Goal: Browse casually: Explore the website without a specific task or goal

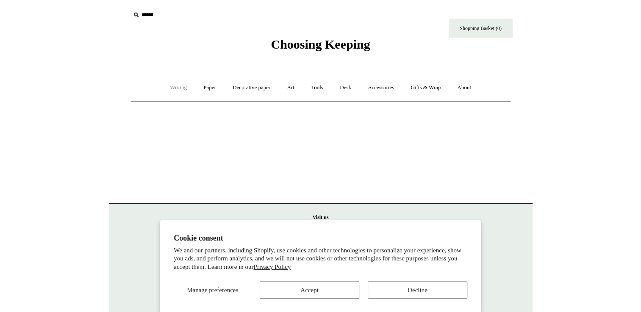
scroll to position [23, 0]
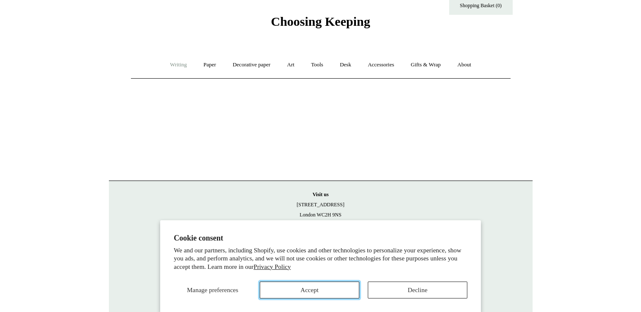
click at [308, 287] on button "Accept" at bounding box center [309, 290] width 99 height 17
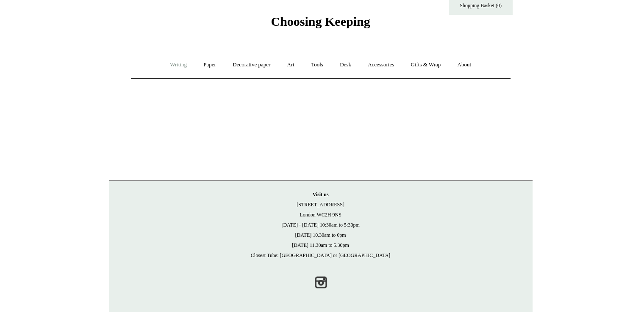
scroll to position [0, 0]
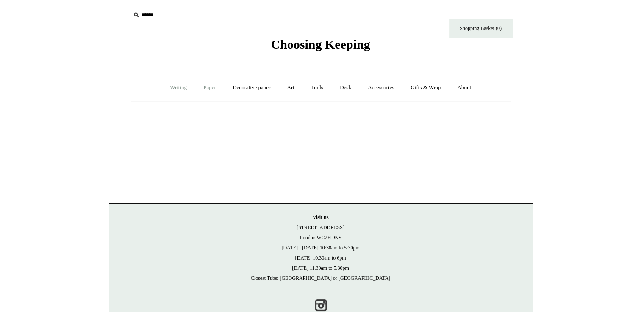
click at [204, 85] on link "Paper +" at bounding box center [210, 88] width 28 height 22
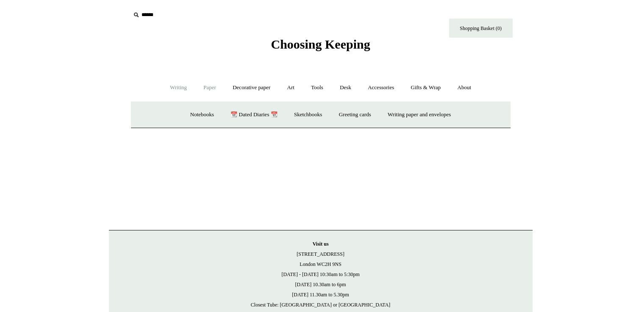
click at [181, 87] on link "Writing +" at bounding box center [178, 88] width 32 height 22
click at [226, 115] on link "Fountain pens +" at bounding box center [217, 115] width 46 height 22
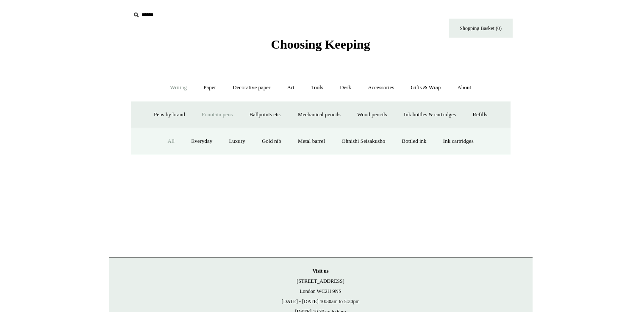
click at [167, 140] on link "All" at bounding box center [171, 141] width 22 height 22
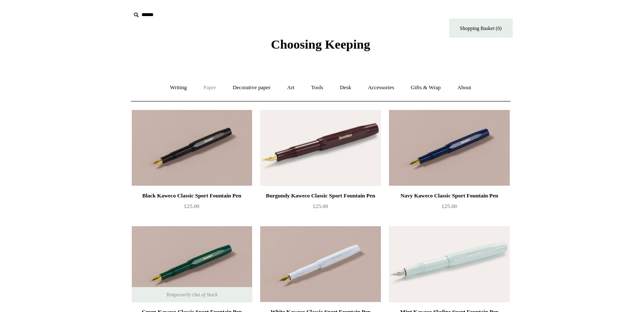
click at [205, 87] on link "Paper +" at bounding box center [210, 88] width 28 height 22
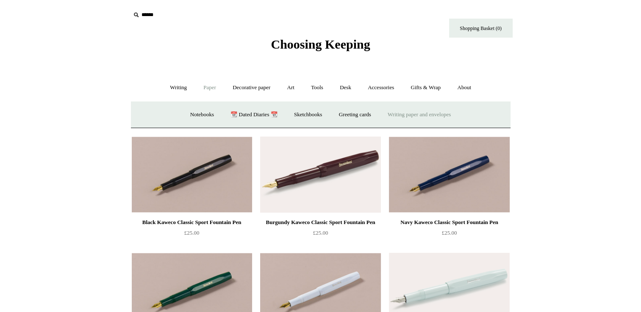
click at [421, 113] on link "Writing paper and envelopes +" at bounding box center [419, 115] width 78 height 22
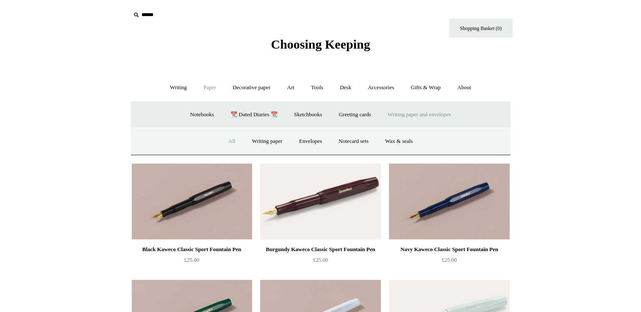
click at [229, 140] on link "All" at bounding box center [232, 141] width 22 height 22
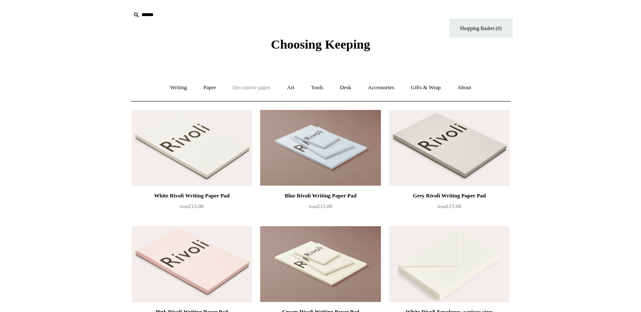
click at [240, 85] on link "Decorative paper +" at bounding box center [251, 88] width 53 height 22
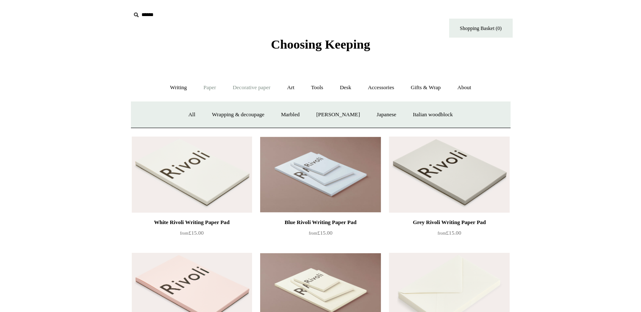
click at [204, 88] on link "Paper +" at bounding box center [210, 88] width 28 height 22
click at [438, 121] on link "Writing paper and envelopes +" at bounding box center [419, 115] width 78 height 22
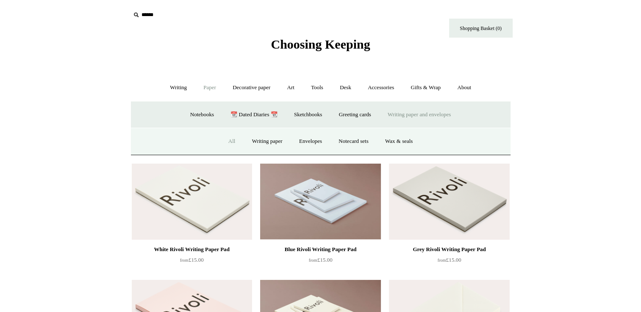
click at [224, 136] on link "All" at bounding box center [232, 141] width 22 height 22
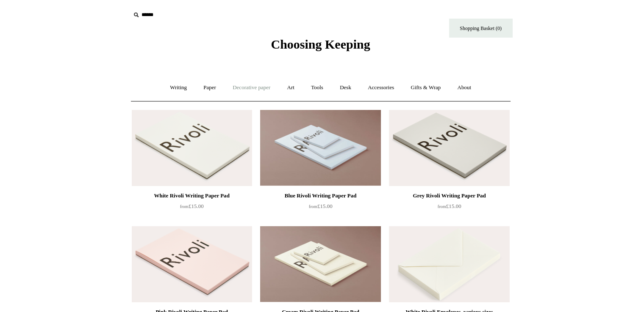
click at [250, 86] on link "Decorative paper +" at bounding box center [251, 88] width 53 height 22
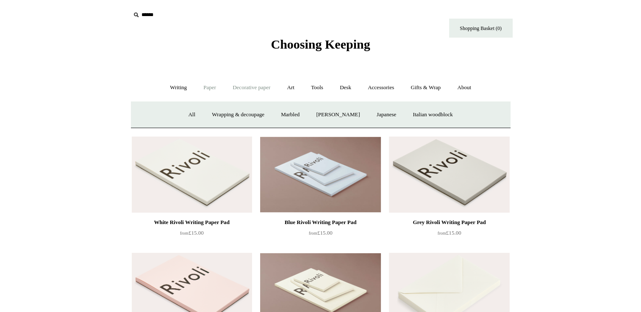
click at [199, 86] on link "Paper +" at bounding box center [210, 88] width 28 height 22
click at [429, 111] on link "Writing paper and envelopes +" at bounding box center [419, 115] width 78 height 22
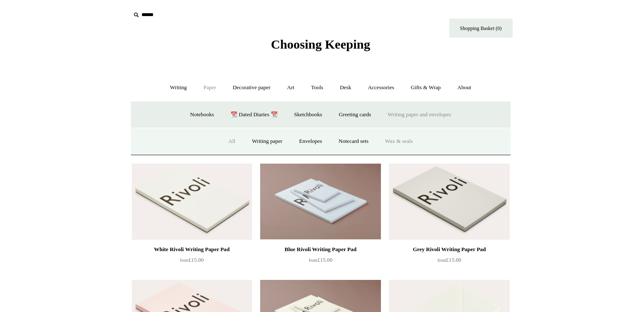
click at [398, 140] on link "Wax & seals" at bounding box center [398, 141] width 43 height 22
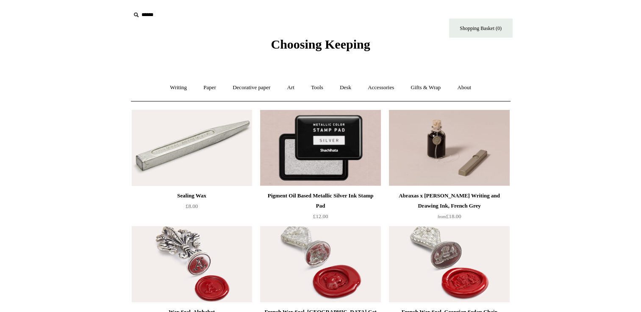
click at [202, 135] on img at bounding box center [192, 148] width 120 height 76
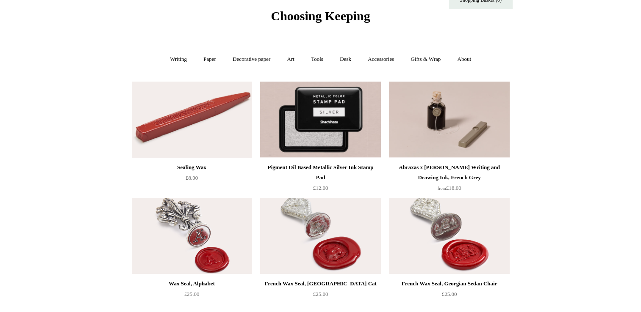
scroll to position [28, 0]
click at [444, 241] on img at bounding box center [449, 237] width 120 height 76
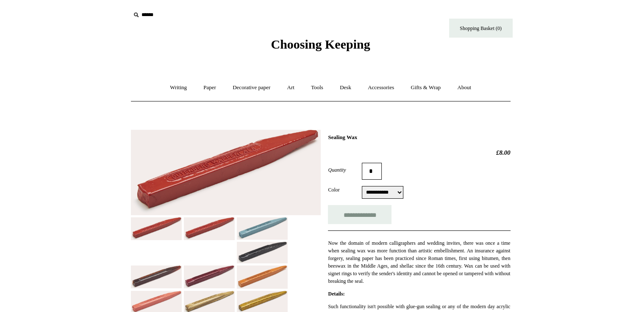
scroll to position [141, 0]
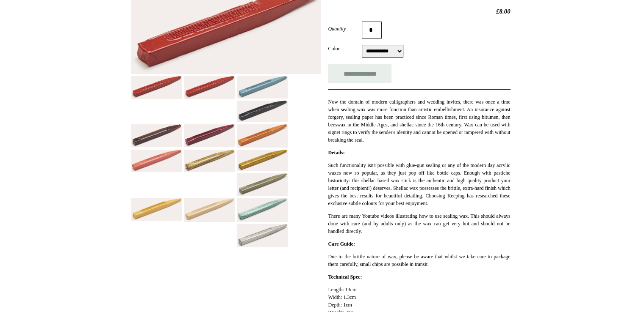
click at [204, 158] on img at bounding box center [209, 161] width 51 height 22
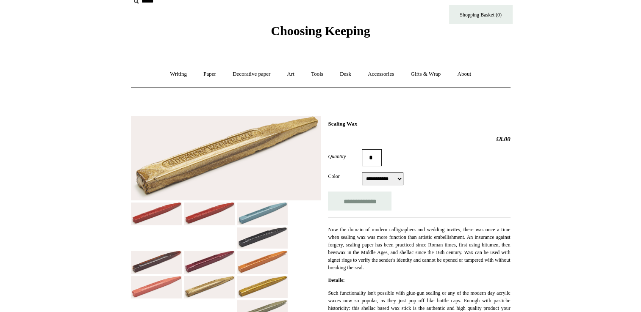
scroll to position [8, 0]
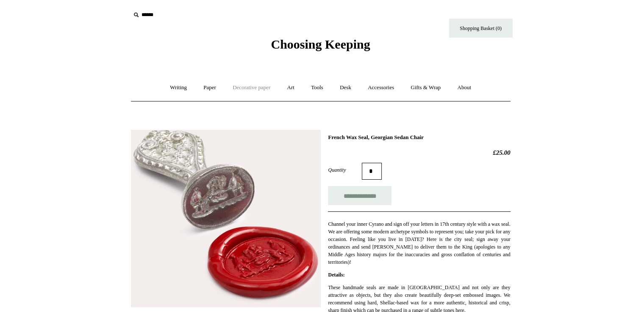
click at [246, 90] on link "Decorative paper +" at bounding box center [251, 88] width 53 height 22
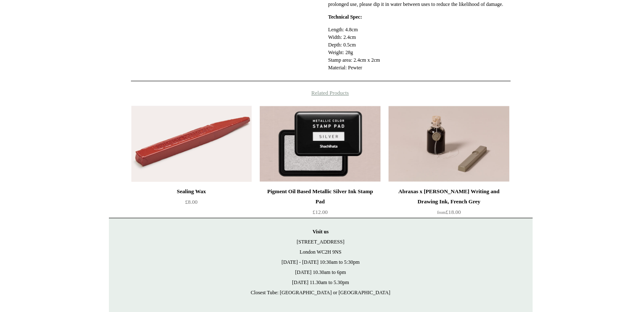
scroll to position [455, 0]
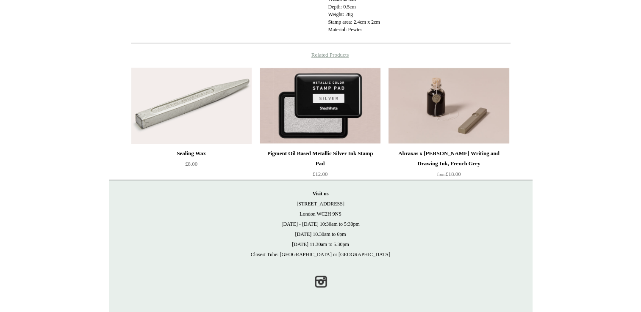
click at [199, 116] on img at bounding box center [191, 106] width 120 height 76
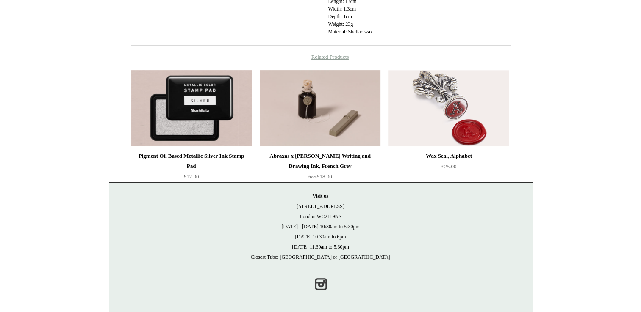
scroll to position [432, 0]
